Goal: Check status

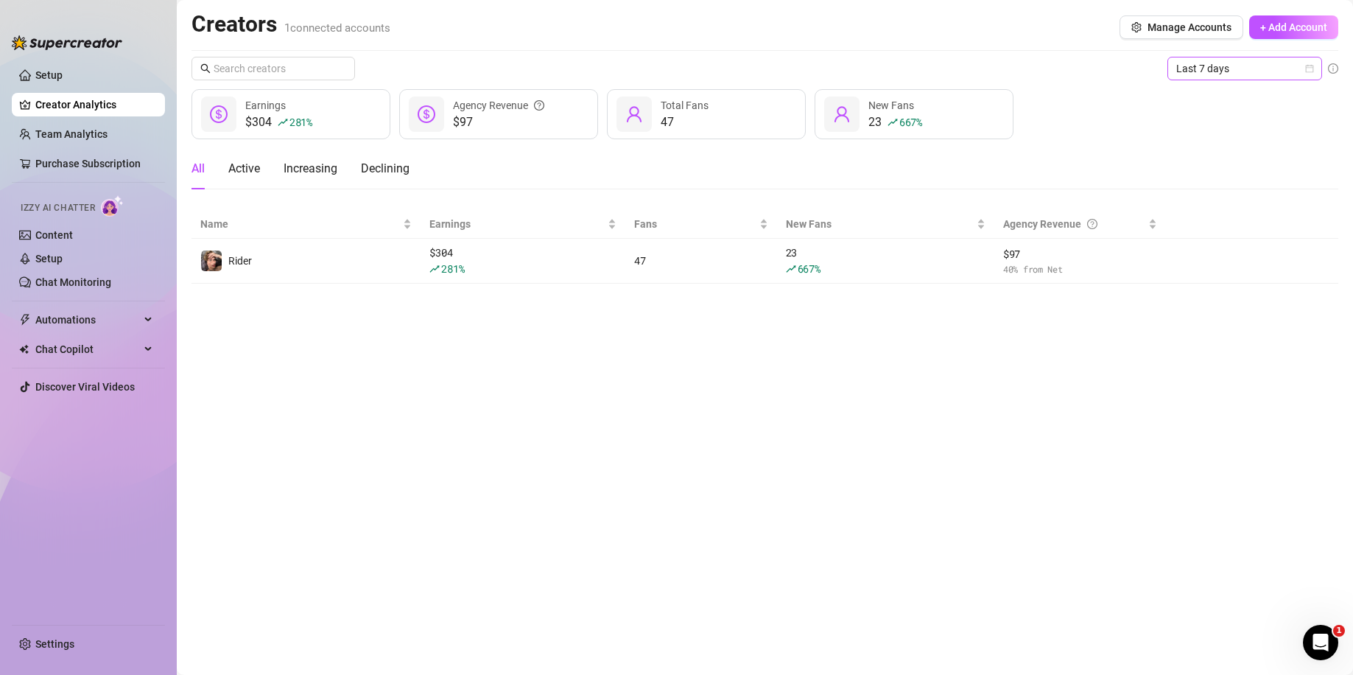
click at [1249, 69] on span "Last 7 days" at bounding box center [1245, 68] width 137 height 22
click at [1225, 189] on div "Custom date" at bounding box center [1245, 192] width 131 height 16
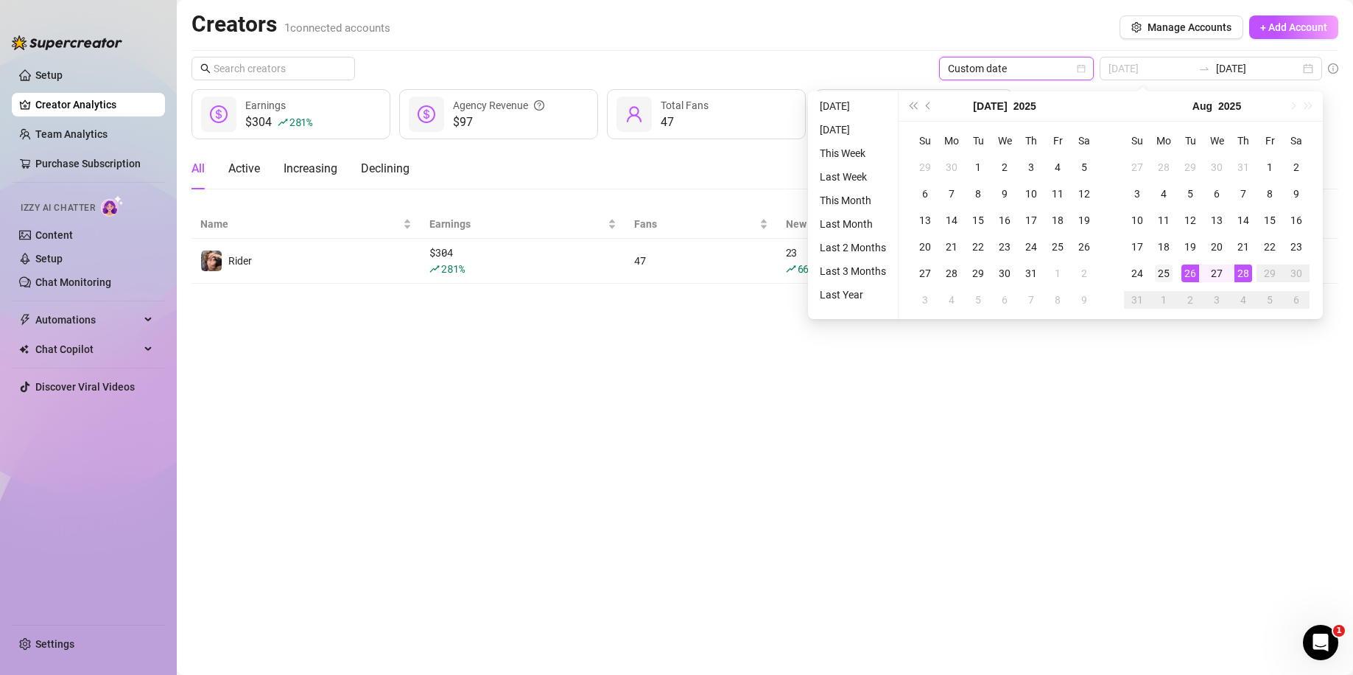
type input "[DATE]"
click at [1158, 273] on div "25" at bounding box center [1164, 273] width 18 height 18
click at [1173, 404] on main "Creators 1 connected accounts Manage Accounts + Add Account Custom date [DATE] …" at bounding box center [765, 337] width 1177 height 675
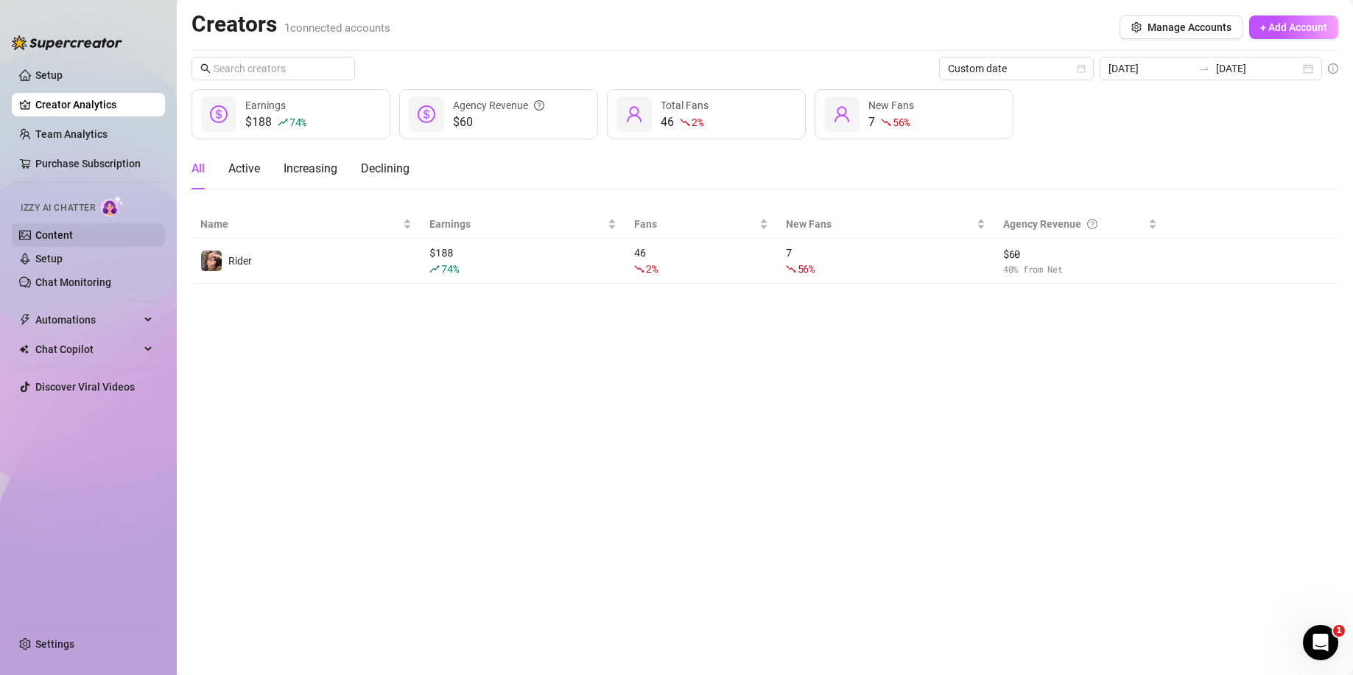
click at [73, 241] on link "Content" at bounding box center [54, 235] width 38 height 12
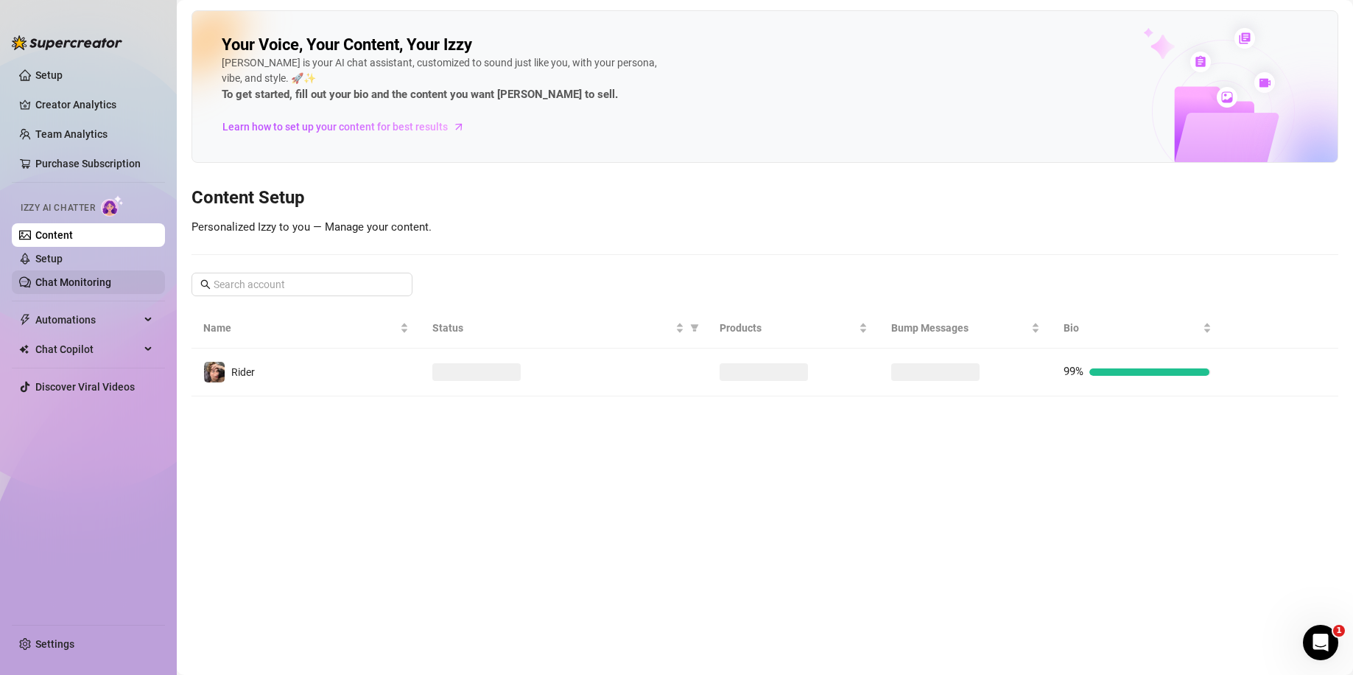
click at [101, 285] on link "Chat Monitoring" at bounding box center [73, 282] width 76 height 12
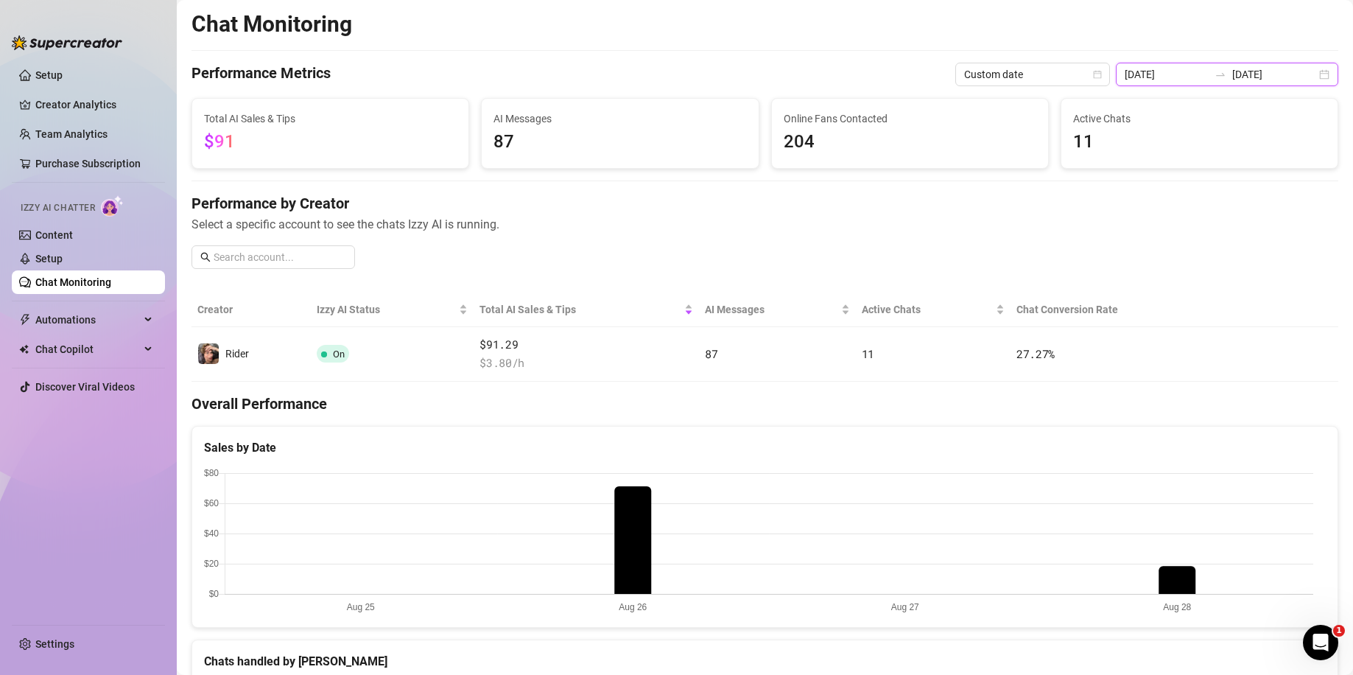
click at [1194, 69] on input "[DATE]" at bounding box center [1167, 74] width 84 height 16
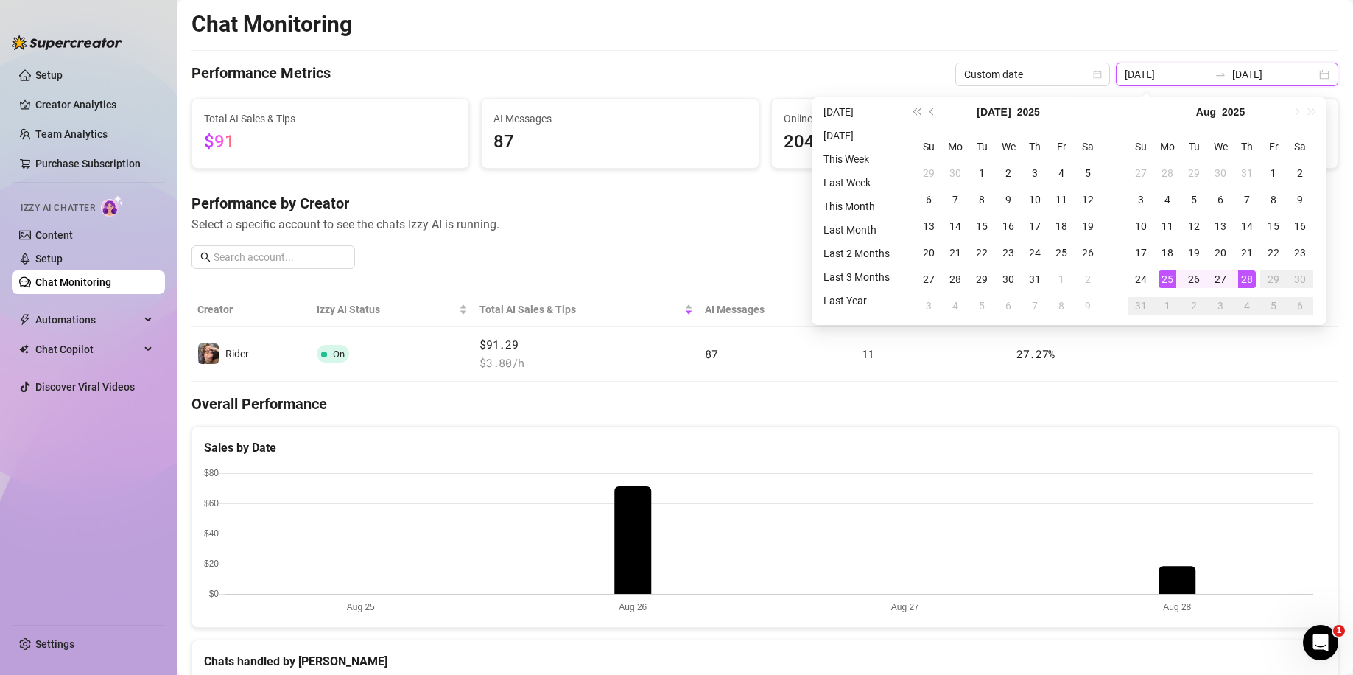
click at [1321, 76] on div "[DATE] [DATE]" at bounding box center [1227, 75] width 222 height 24
click at [1312, 77] on div "[DATE] [DATE]" at bounding box center [1227, 75] width 222 height 24
click at [1089, 81] on span "Custom date" at bounding box center [1032, 74] width 137 height 22
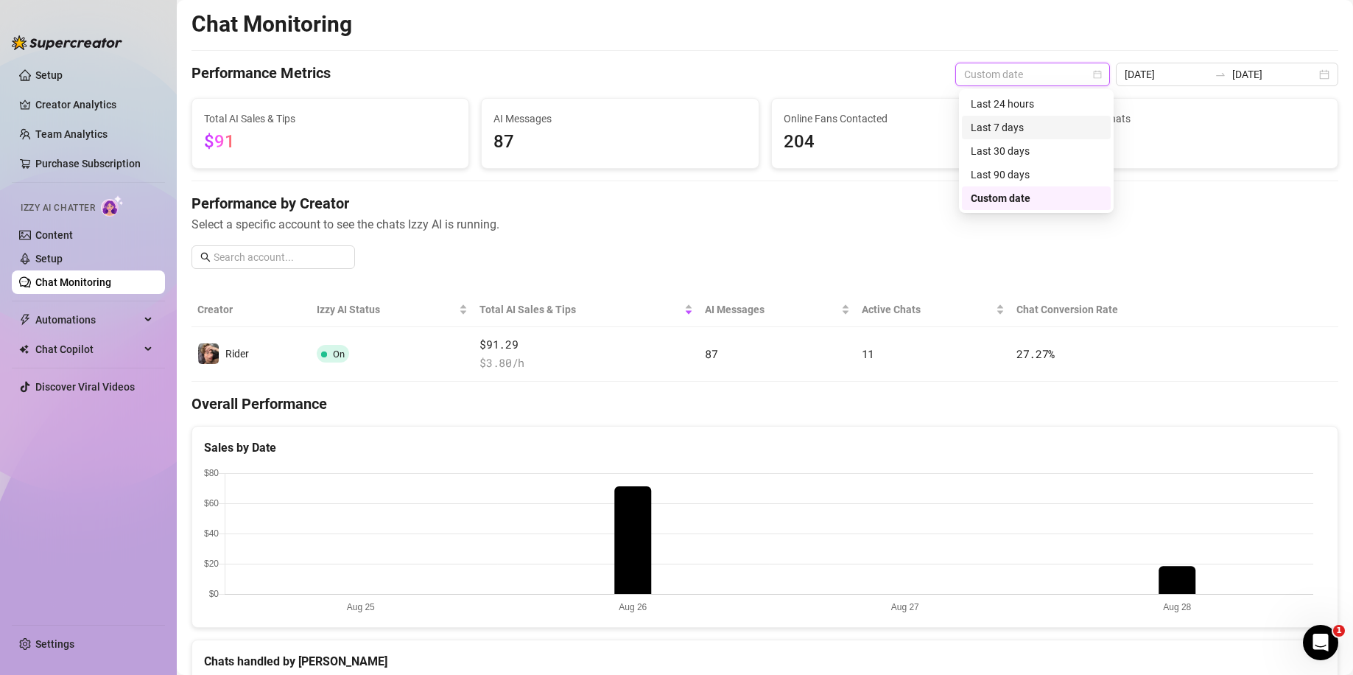
click at [1031, 130] on div "Last 7 days" at bounding box center [1036, 127] width 131 height 16
